Goal: Task Accomplishment & Management: Manage account settings

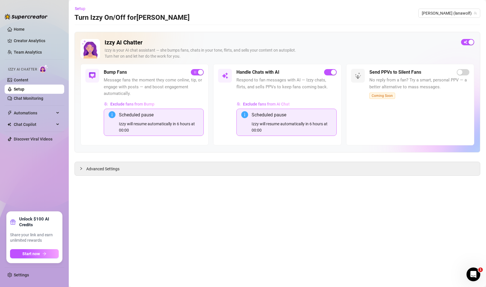
click at [269, 127] on div "Izzy will resume automatically in 6 hours at 00:00" at bounding box center [292, 127] width 80 height 13
click at [34, 98] on link "Chat Monitoring" at bounding box center [29, 98] width 30 height 5
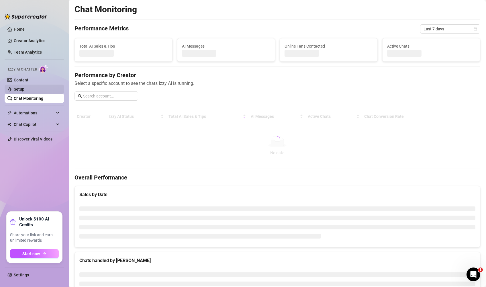
click at [21, 90] on link "Setup" at bounding box center [19, 89] width 11 height 5
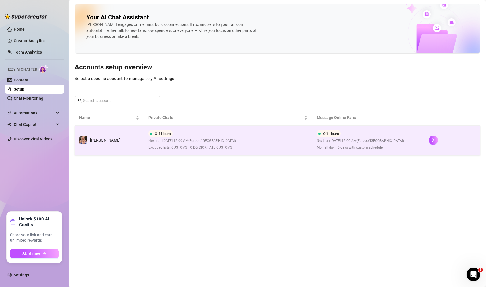
click at [260, 137] on td "Off Hours Next run: [DATE] 12:00 AM ( [GEOGRAPHIC_DATA]/[GEOGRAPHIC_DATA] ) Exc…" at bounding box center [228, 141] width 168 height 30
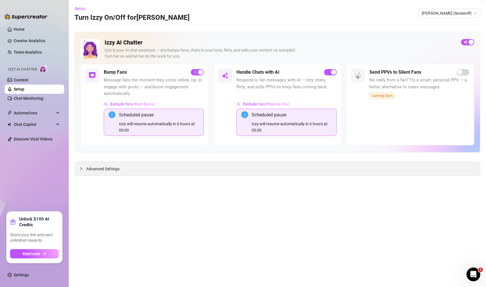
click at [80, 168] on icon "collapsed" at bounding box center [80, 168] width 3 height 3
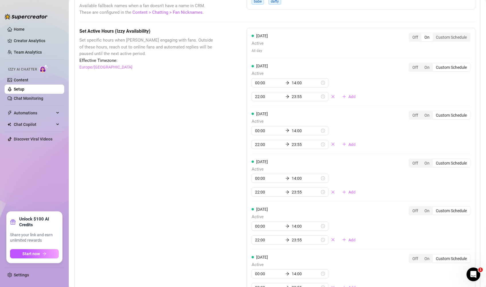
scroll to position [621, 0]
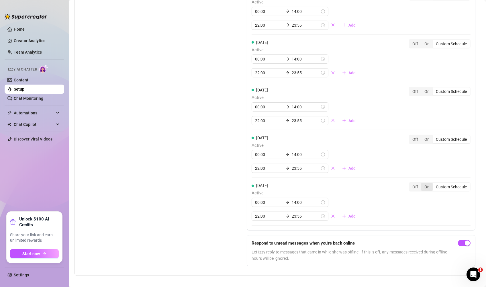
click at [424, 183] on div "On" at bounding box center [427, 187] width 11 height 8
click at [423, 184] on input "On" at bounding box center [423, 184] width 0 height 0
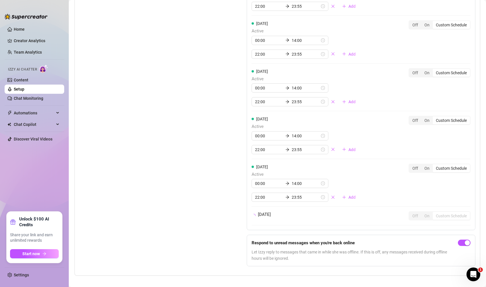
scroll to position [604, 0]
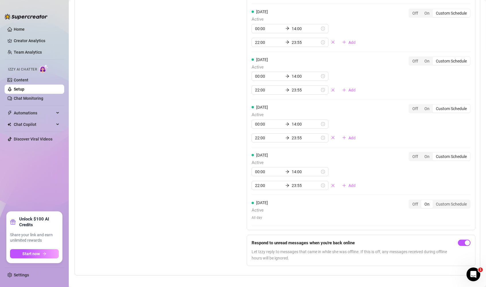
click at [185, 194] on div "Set Active Hours (Izzy Availability) Set specific hours when Izzy engaging with…" at bounding box center [148, 98] width 139 height 345
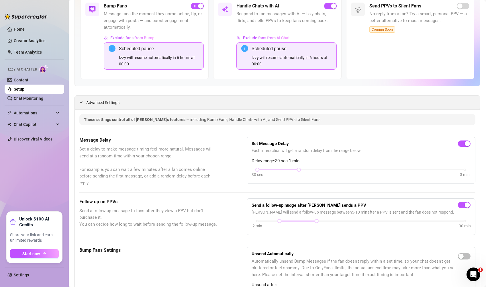
scroll to position [54, 0]
